Goal: Book appointment/travel/reservation

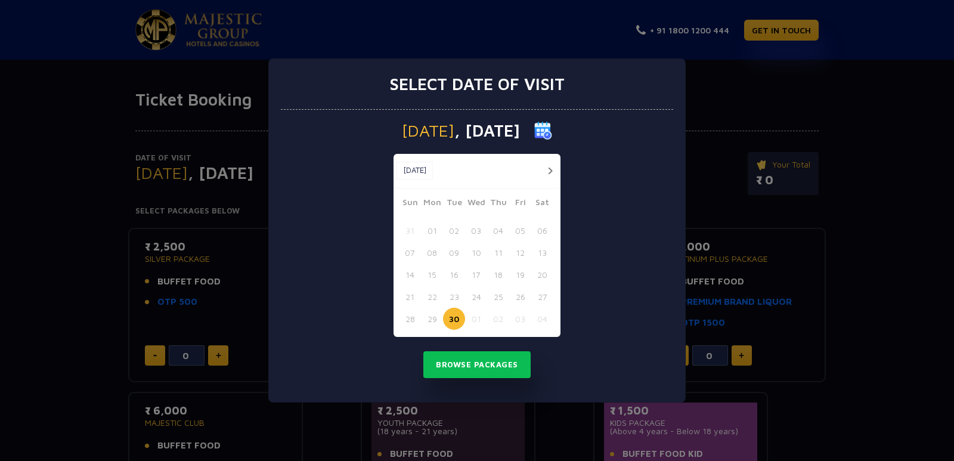
click at [550, 168] on button "button" at bounding box center [549, 170] width 15 height 15
drag, startPoint x: 550, startPoint y: 168, endPoint x: 522, endPoint y: 230, distance: 67.8
click at [522, 230] on div "[DATE] [DATE] Sun Mon Tue Wed Thu Fri Sat 28 29 30 01 02 03 04 05 06 07 08 09 1…" at bounding box center [476, 245] width 167 height 183
click at [522, 230] on button "03" at bounding box center [520, 230] width 22 height 22
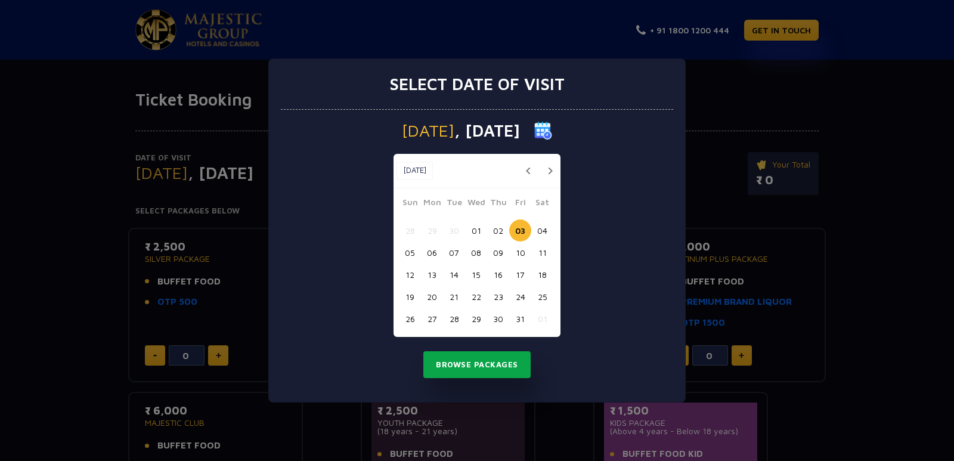
click at [489, 370] on button "Browse Packages" at bounding box center [476, 364] width 107 height 27
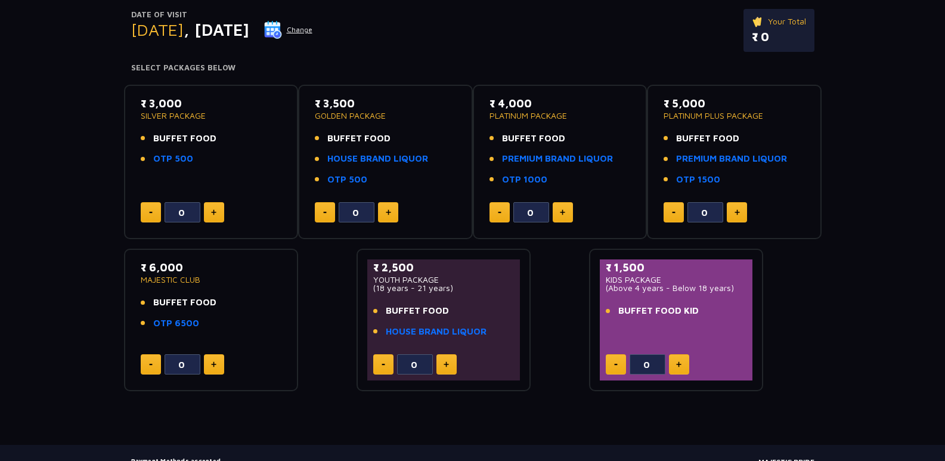
scroll to position [167, 0]
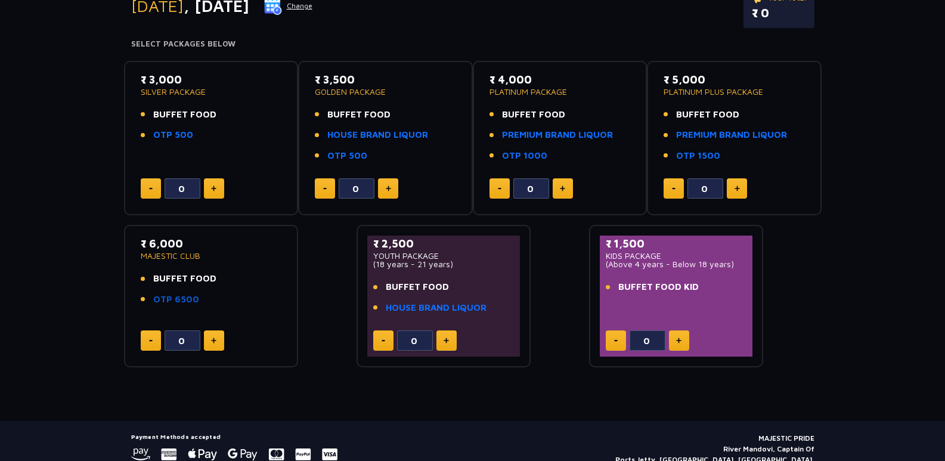
click at [172, 299] on link "OTP 6500" at bounding box center [176, 300] width 46 height 14
click at [566, 187] on button at bounding box center [563, 188] width 20 height 20
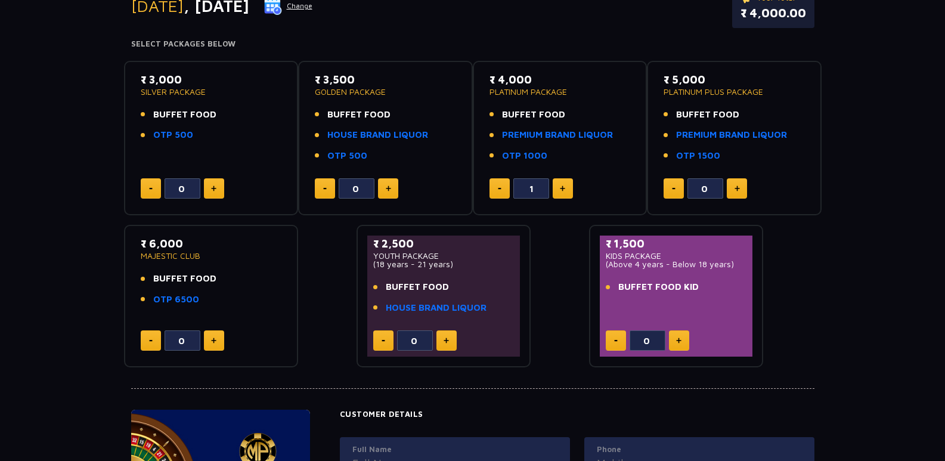
click at [566, 187] on button at bounding box center [563, 188] width 20 height 20
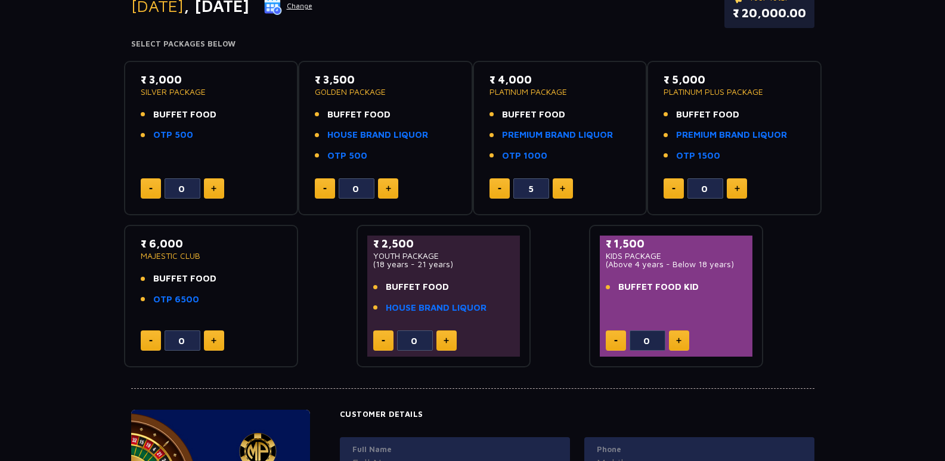
type input "6"
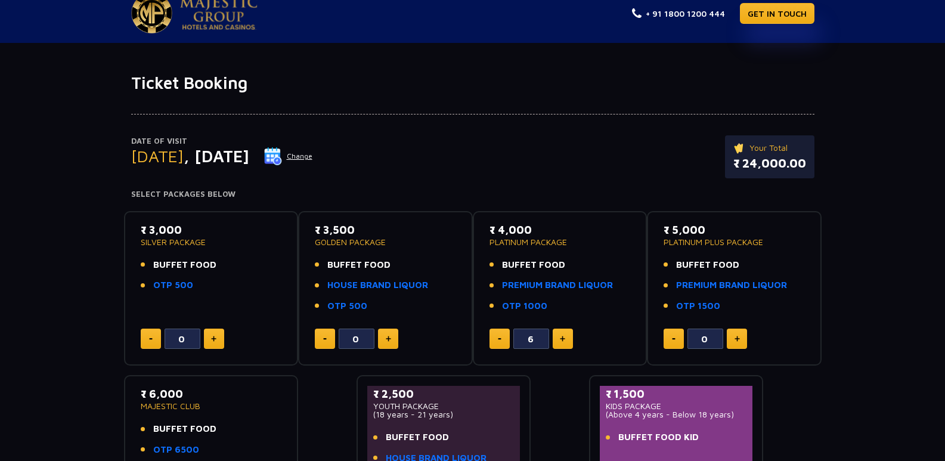
scroll to position [0, 0]
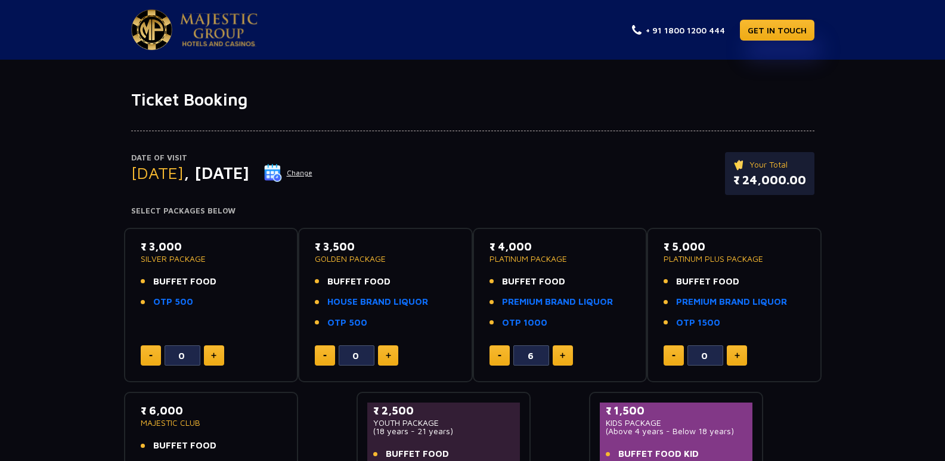
click at [313, 171] on button "Change" at bounding box center [287, 172] width 49 height 19
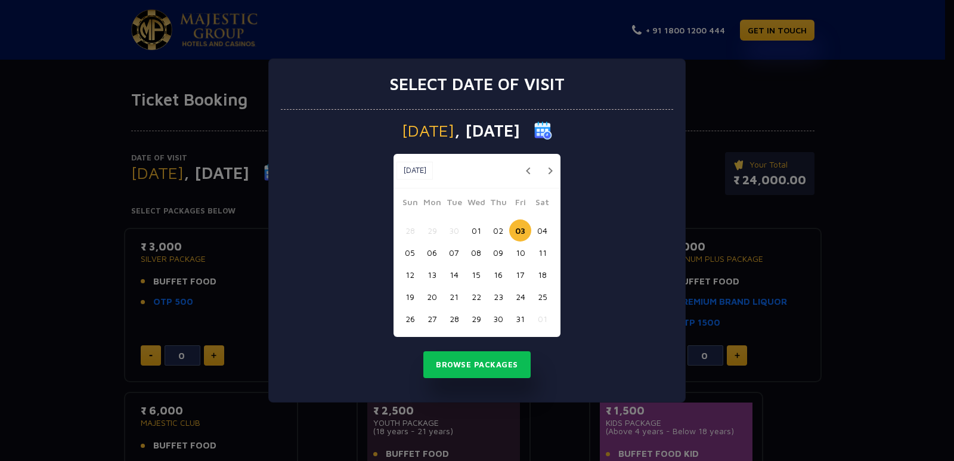
click at [495, 232] on button "02" at bounding box center [498, 230] width 22 height 22
click at [500, 365] on button "Browse Packages" at bounding box center [476, 364] width 107 height 27
